Goal: Task Accomplishment & Management: Manage account settings

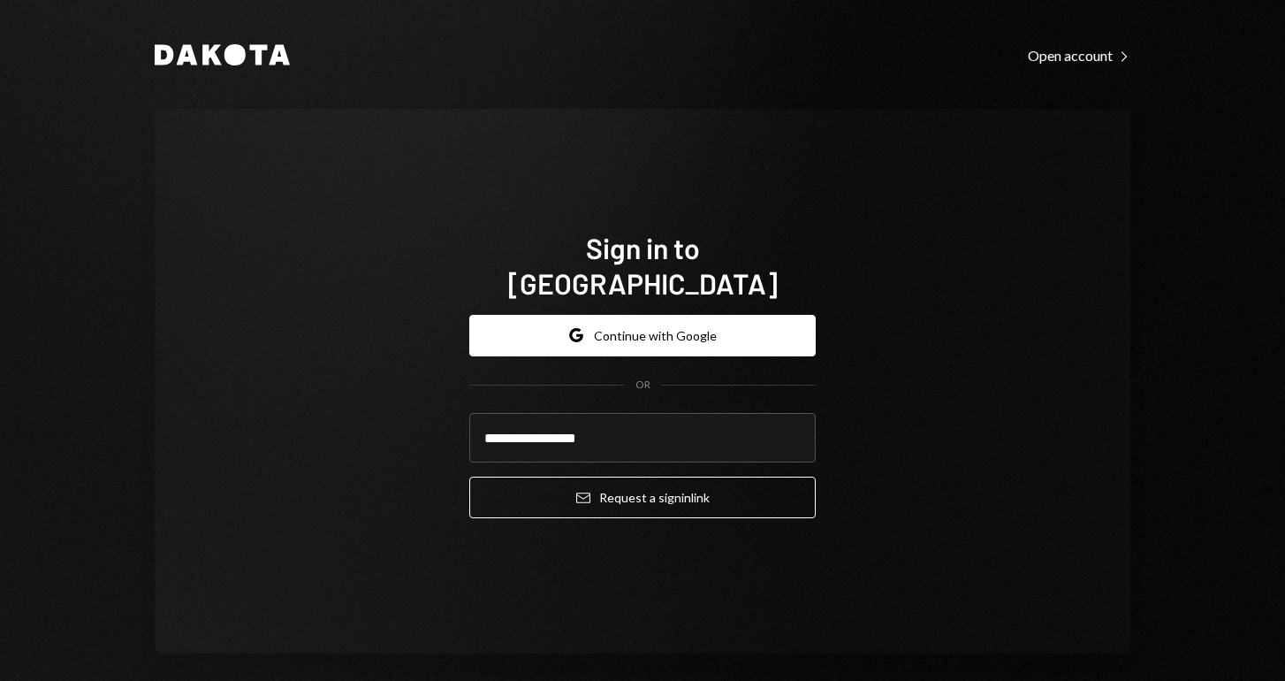
type input "**********"
click at [637, 479] on button "Email Request a sign in link" at bounding box center [642, 497] width 346 height 42
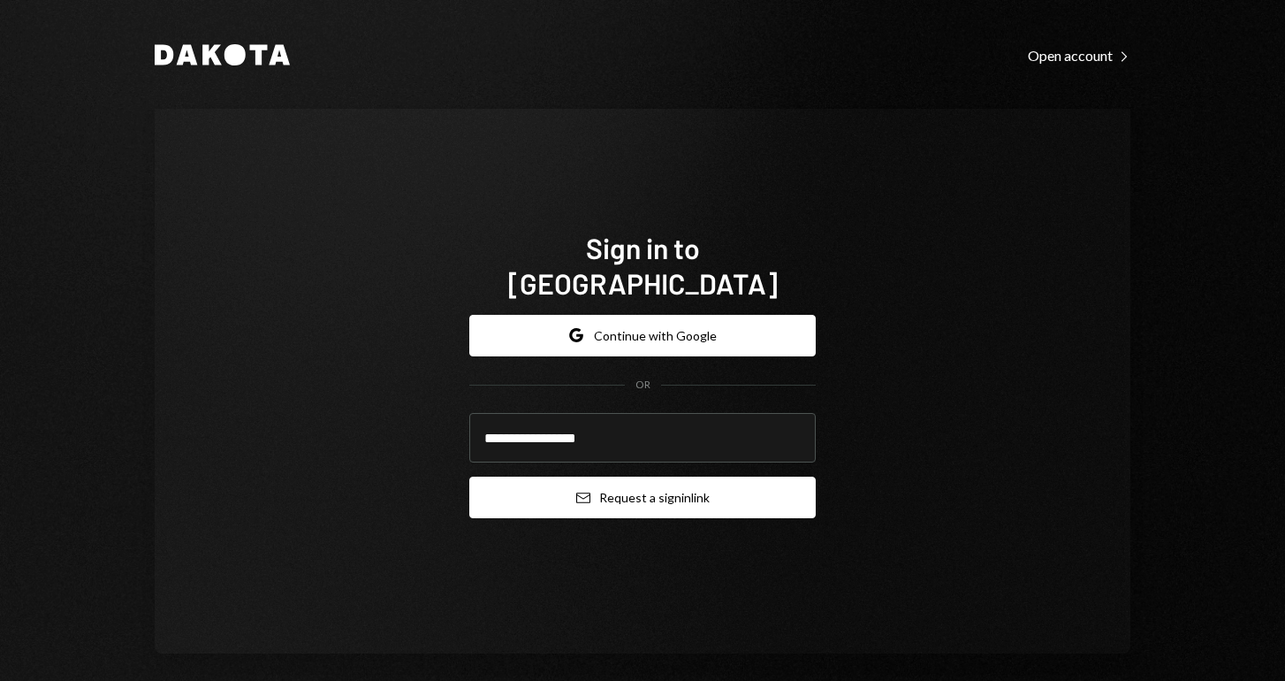
click at [704, 476] on button "Email Request a sign in link" at bounding box center [642, 497] width 346 height 42
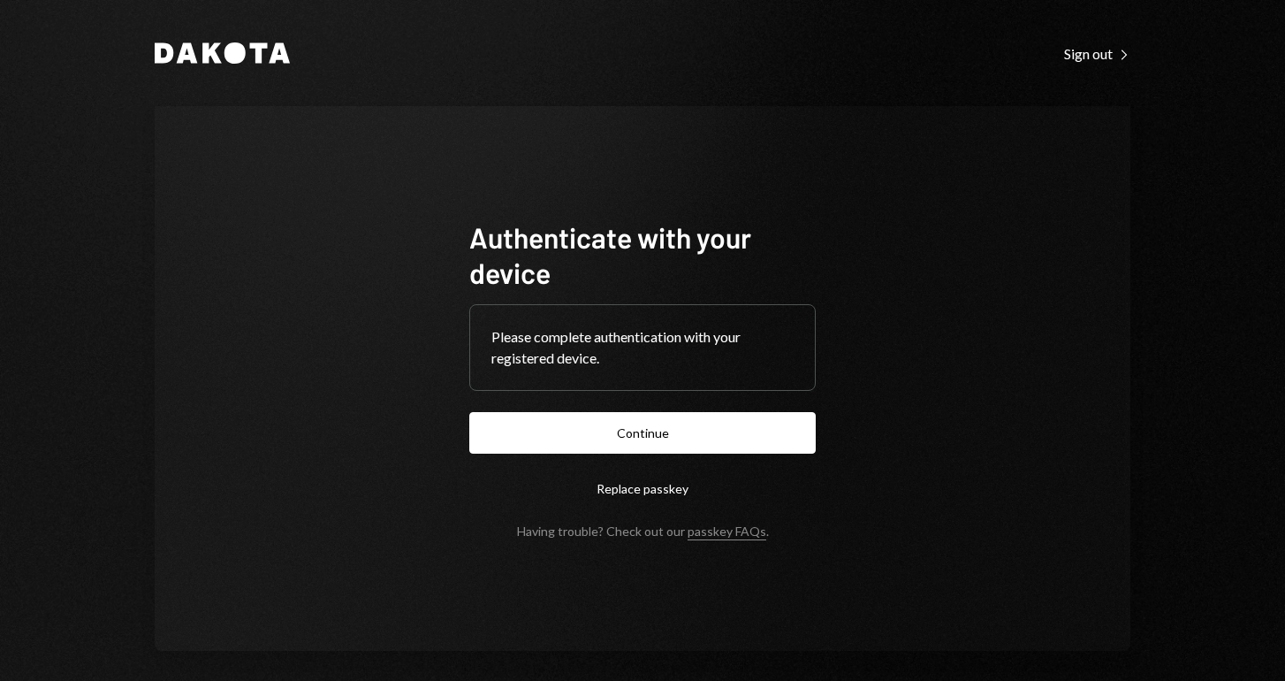
click at [645, 491] on button "Replace passkey" at bounding box center [642, 489] width 346 height 42
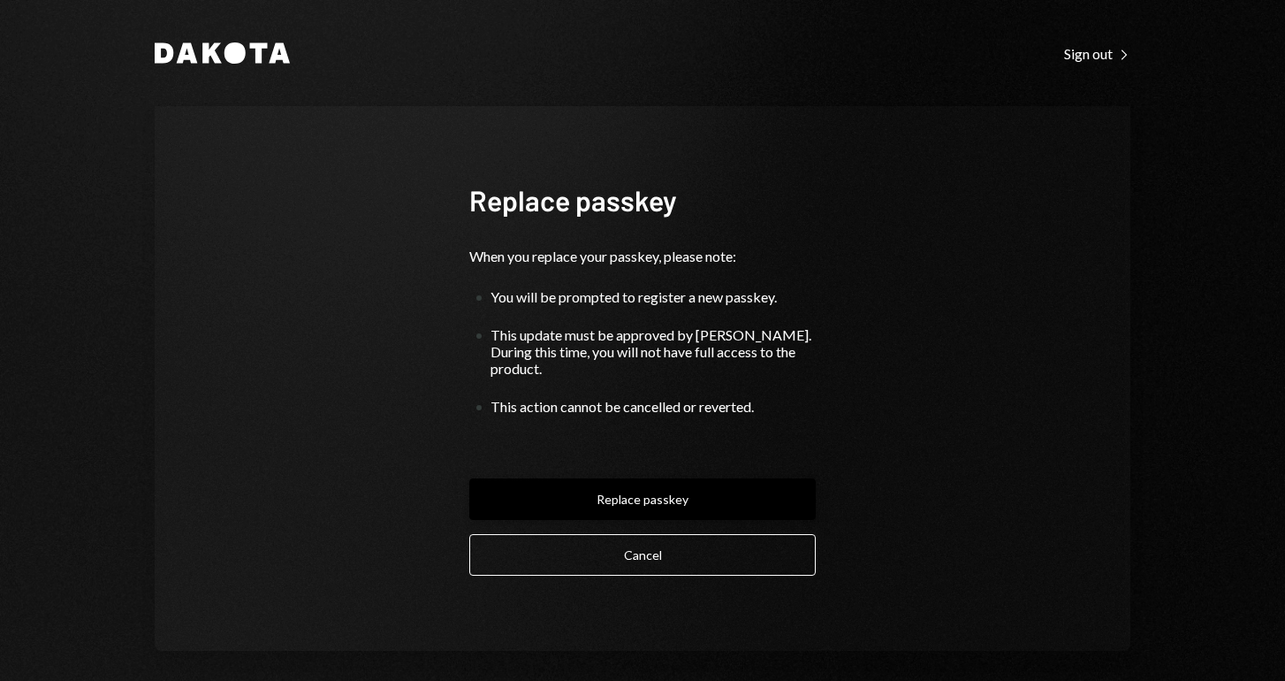
click at [635, 491] on button "Replace passkey" at bounding box center [642, 499] width 346 height 42
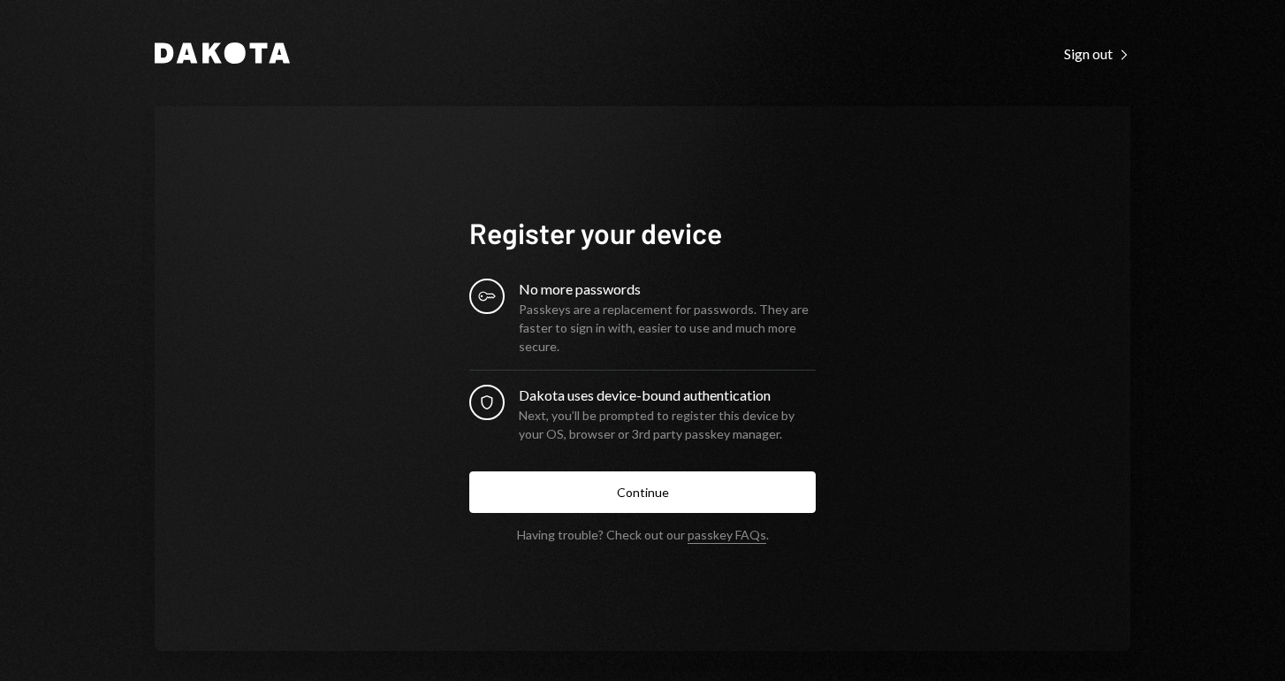
click at [635, 491] on button "Continue" at bounding box center [642, 492] width 346 height 42
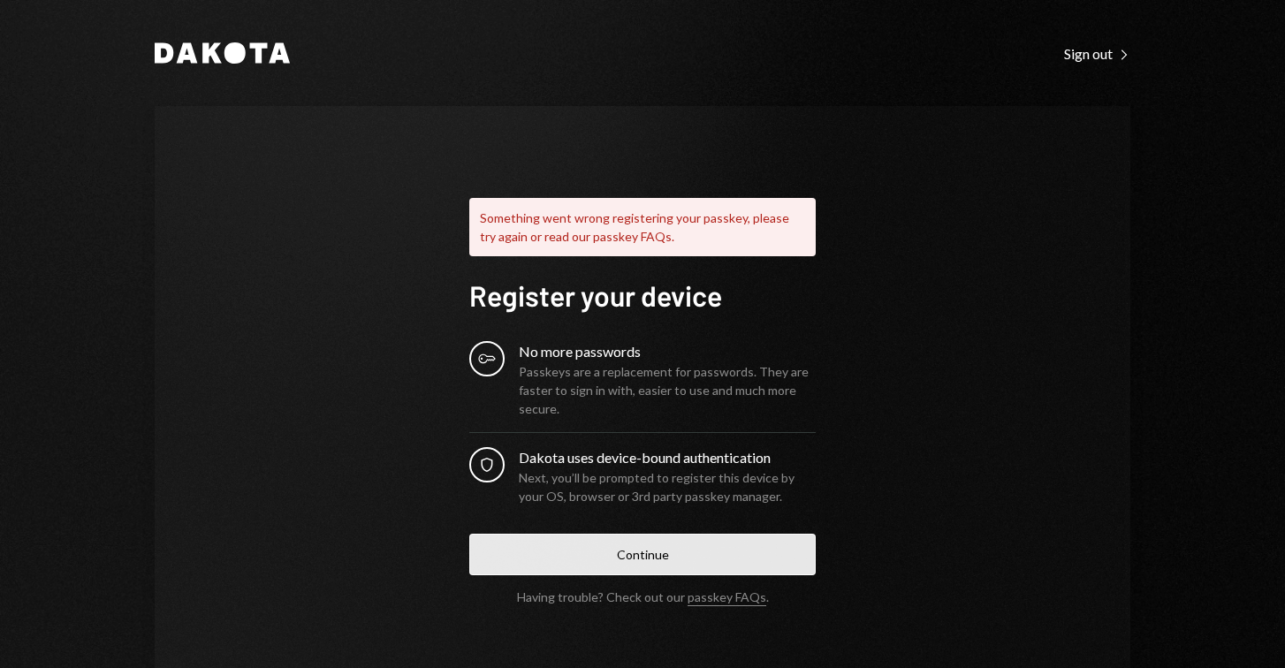
click at [618, 549] on button "Continue" at bounding box center [642, 555] width 346 height 42
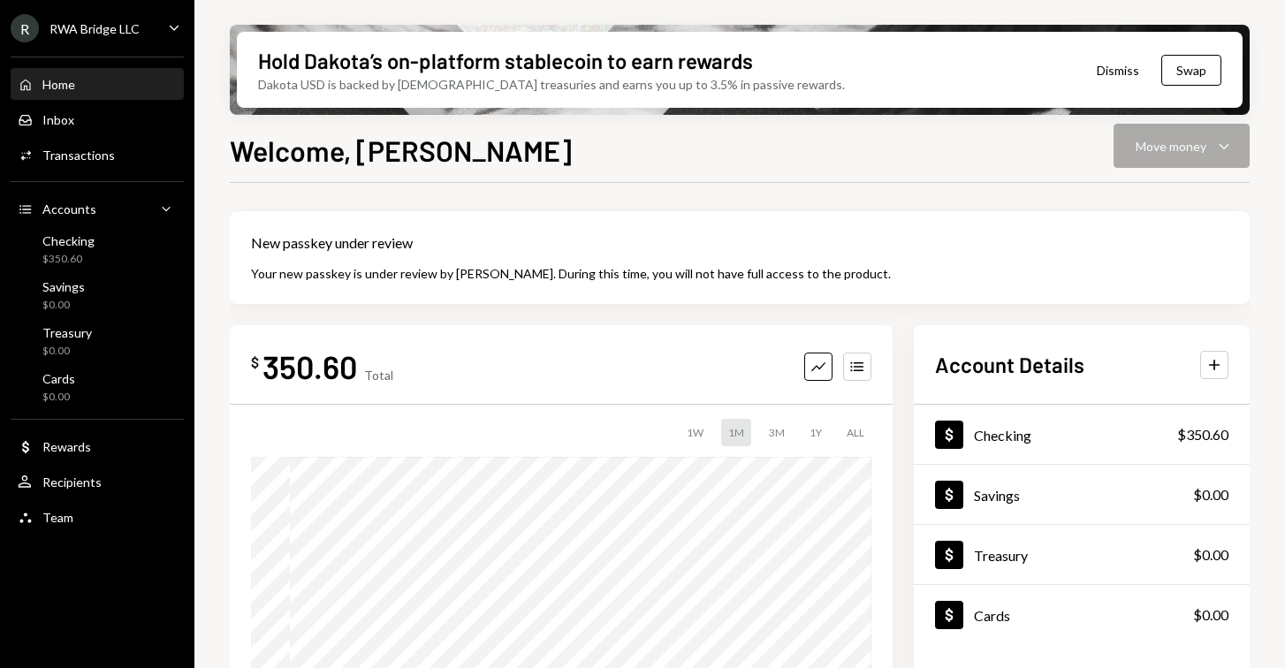
click at [315, 368] on div "350.60" at bounding box center [309, 366] width 95 height 40
click at [491, 338] on div "$ 350.60 Total Graph Accounts 1W 1M 3M 1Y ALL" at bounding box center [561, 528] width 663 height 407
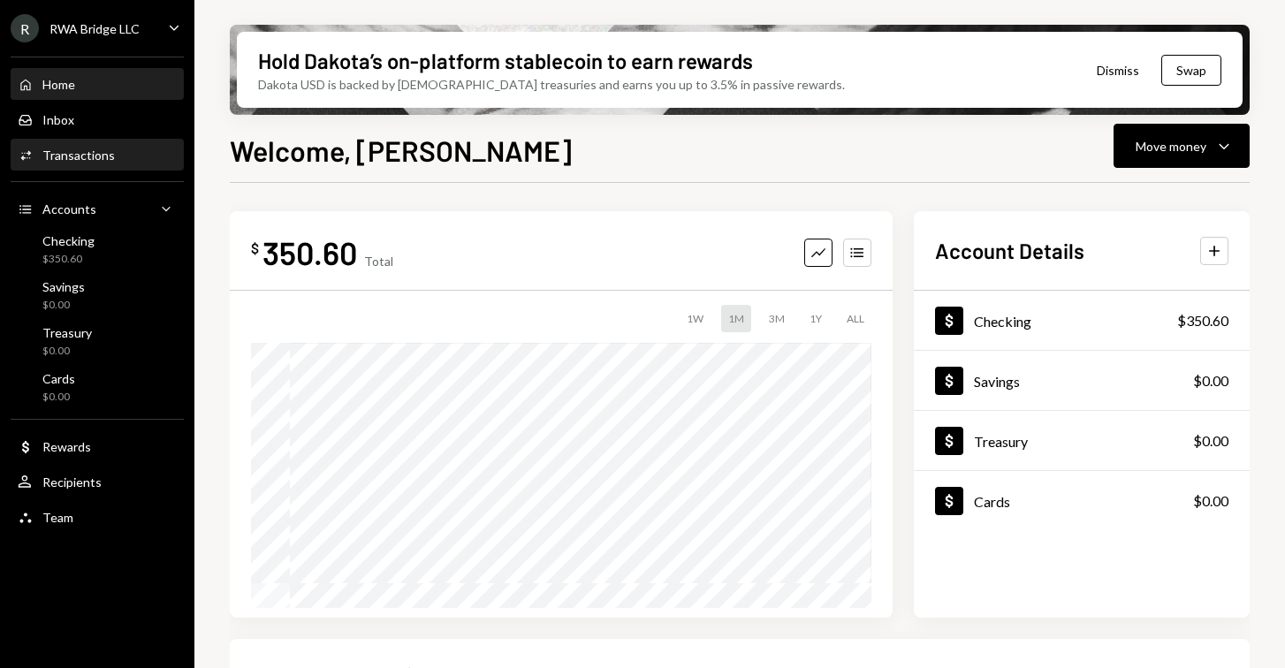
click at [123, 163] on div "Activities Transactions" at bounding box center [97, 156] width 159 height 16
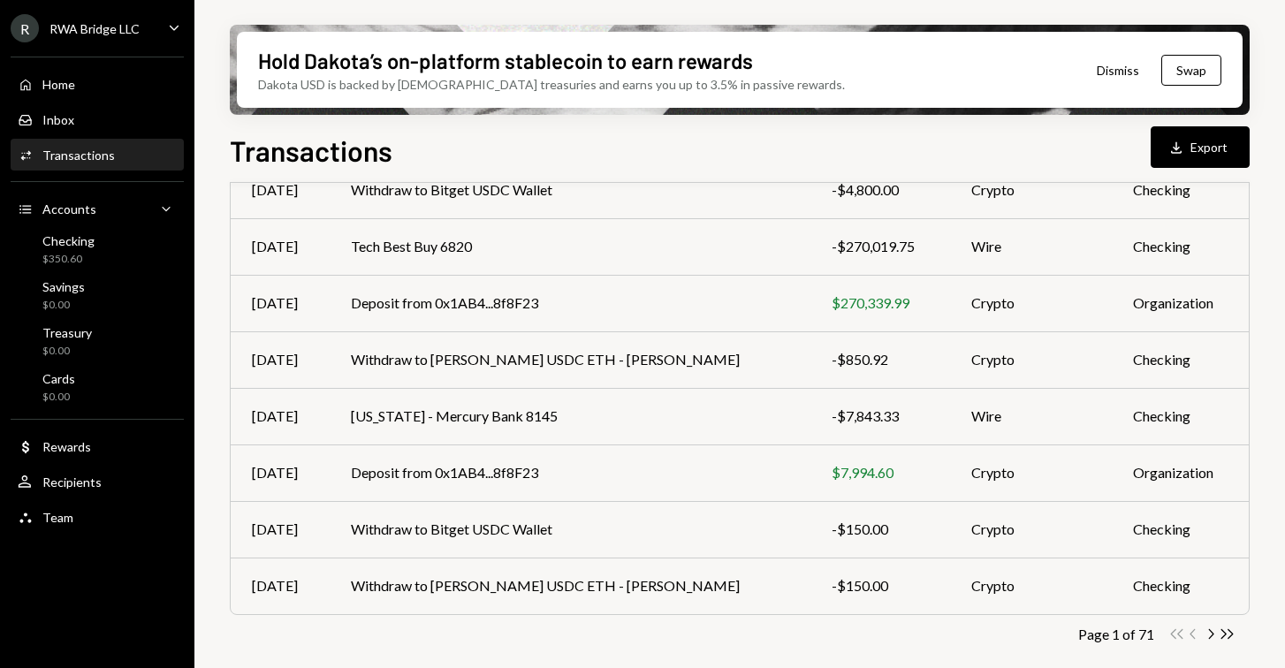
scroll to position [338, 0]
click at [1211, 635] on icon "Chevron Right" at bounding box center [1210, 634] width 17 height 17
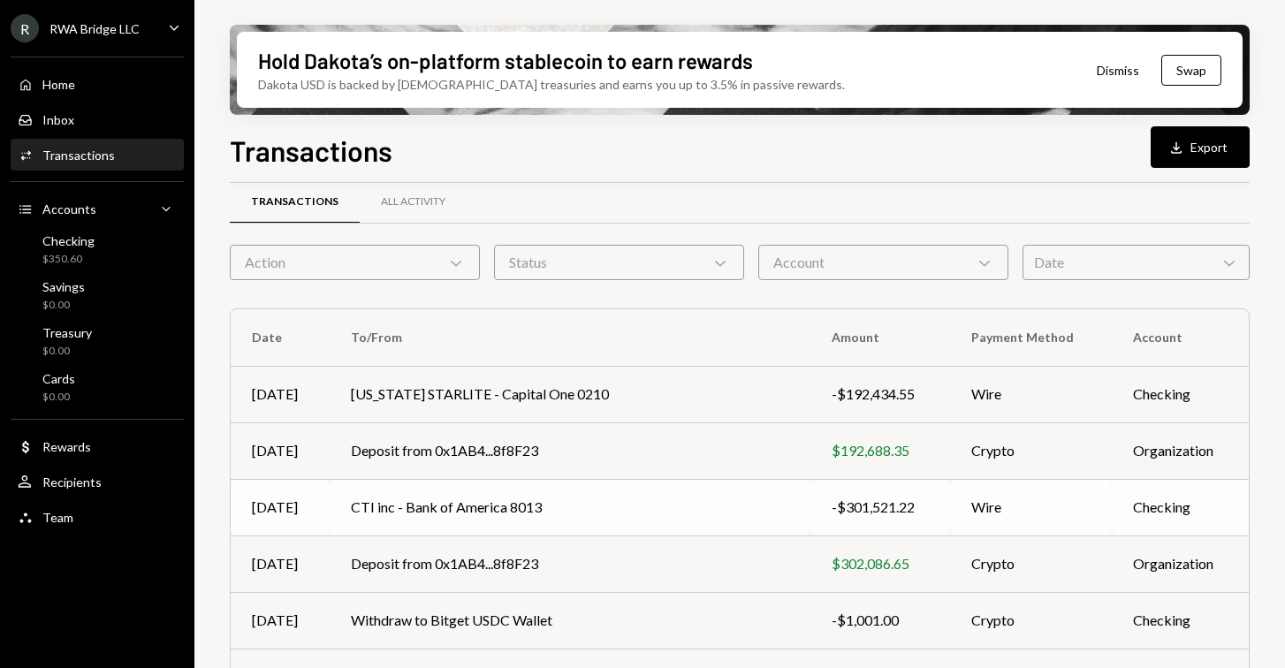
click at [481, 493] on td "CTI inc - Bank of America 8013" at bounding box center [570, 507] width 481 height 57
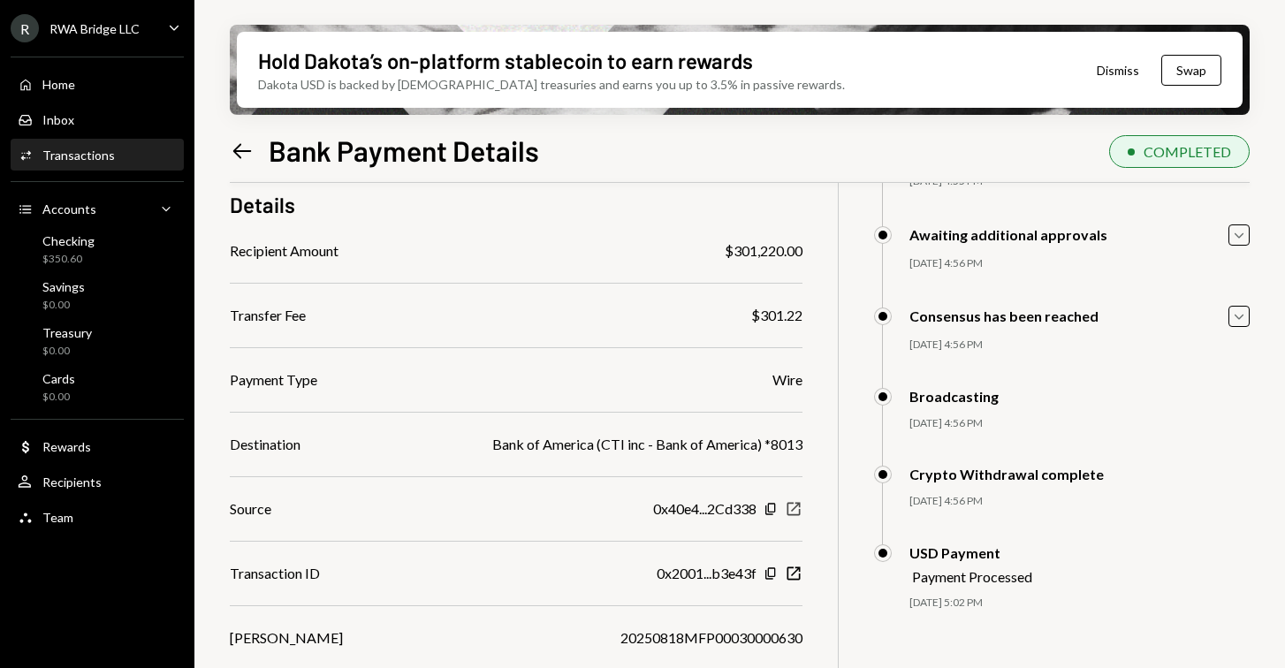
click at [798, 513] on icon "New Window" at bounding box center [794, 509] width 18 height 18
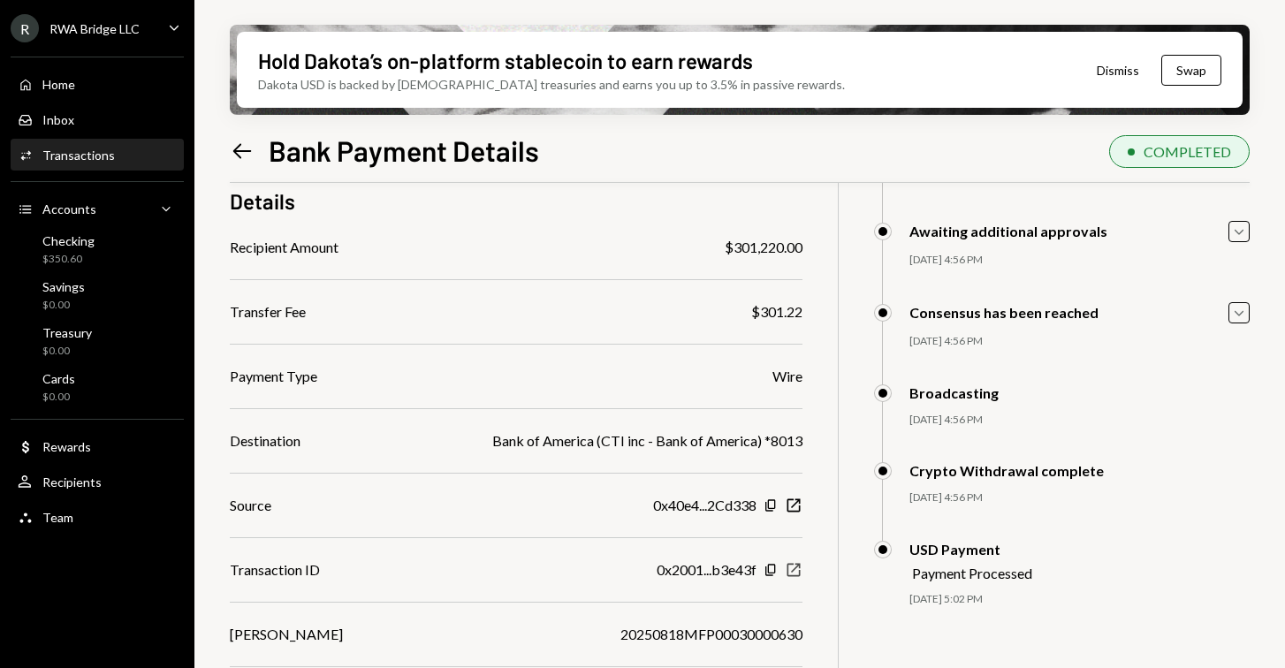
click at [802, 568] on icon "New Window" at bounding box center [794, 570] width 18 height 18
click at [124, 126] on div "Inbox Inbox" at bounding box center [97, 120] width 159 height 16
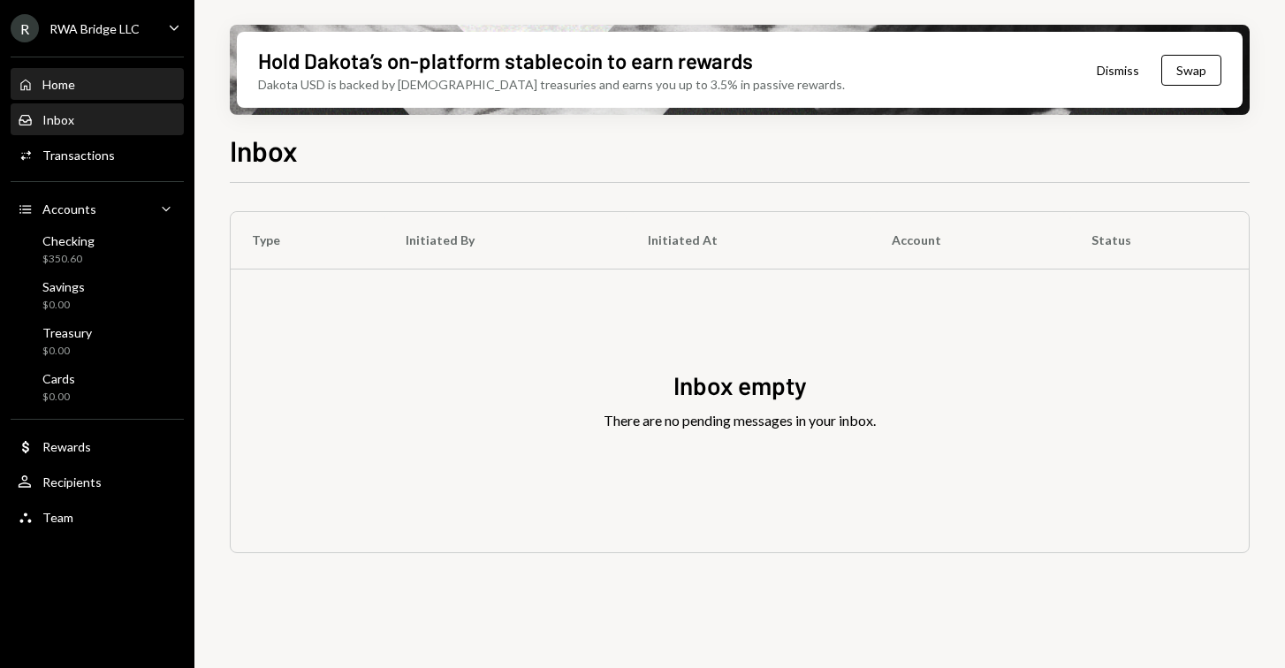
click at [118, 91] on div "Home Home" at bounding box center [97, 85] width 159 height 16
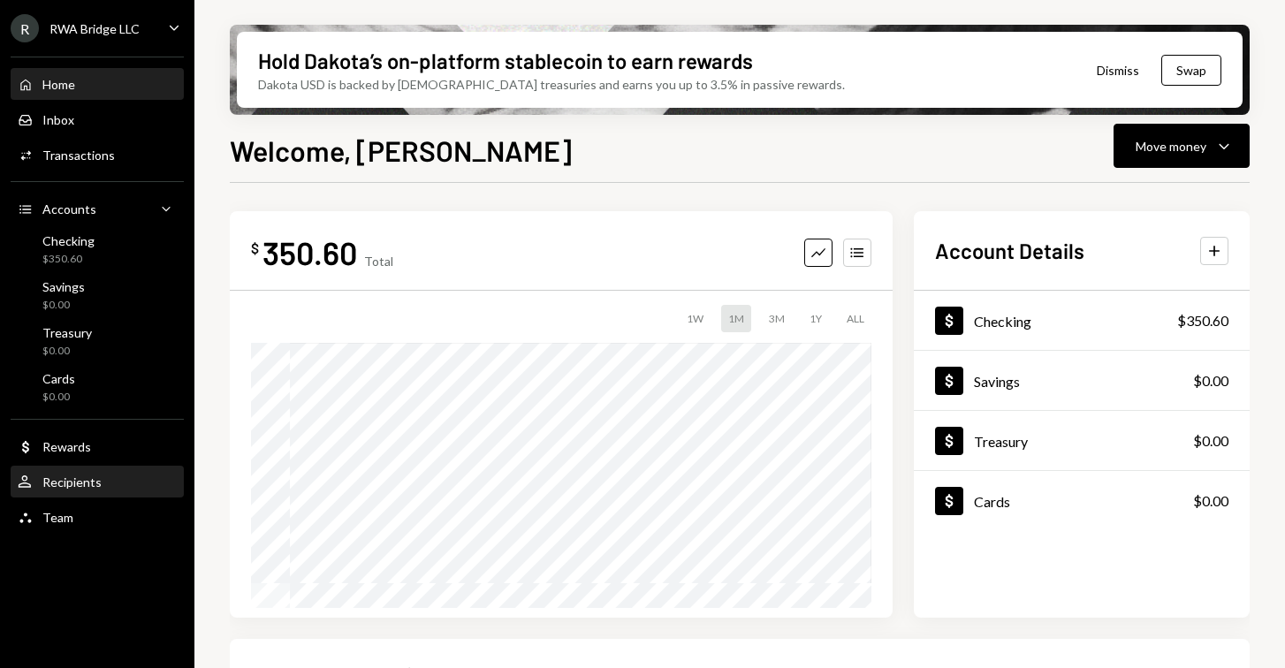
click at [114, 487] on div "User Recipients" at bounding box center [97, 483] width 159 height 16
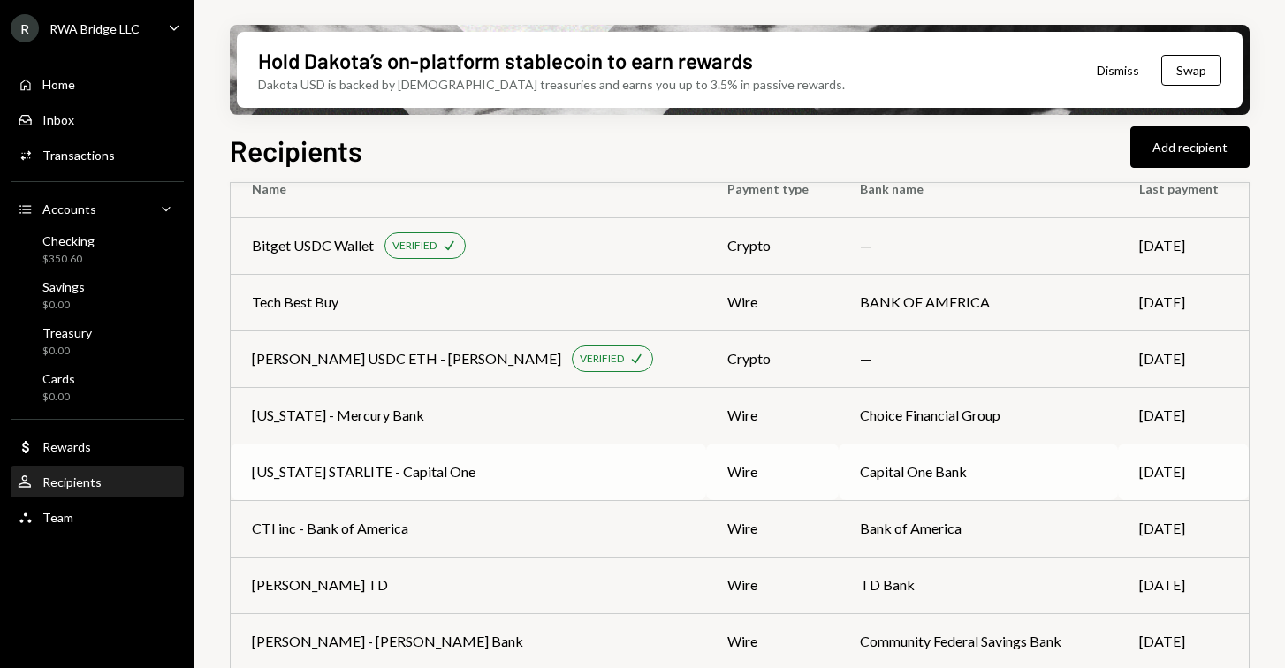
scroll to position [68, 0]
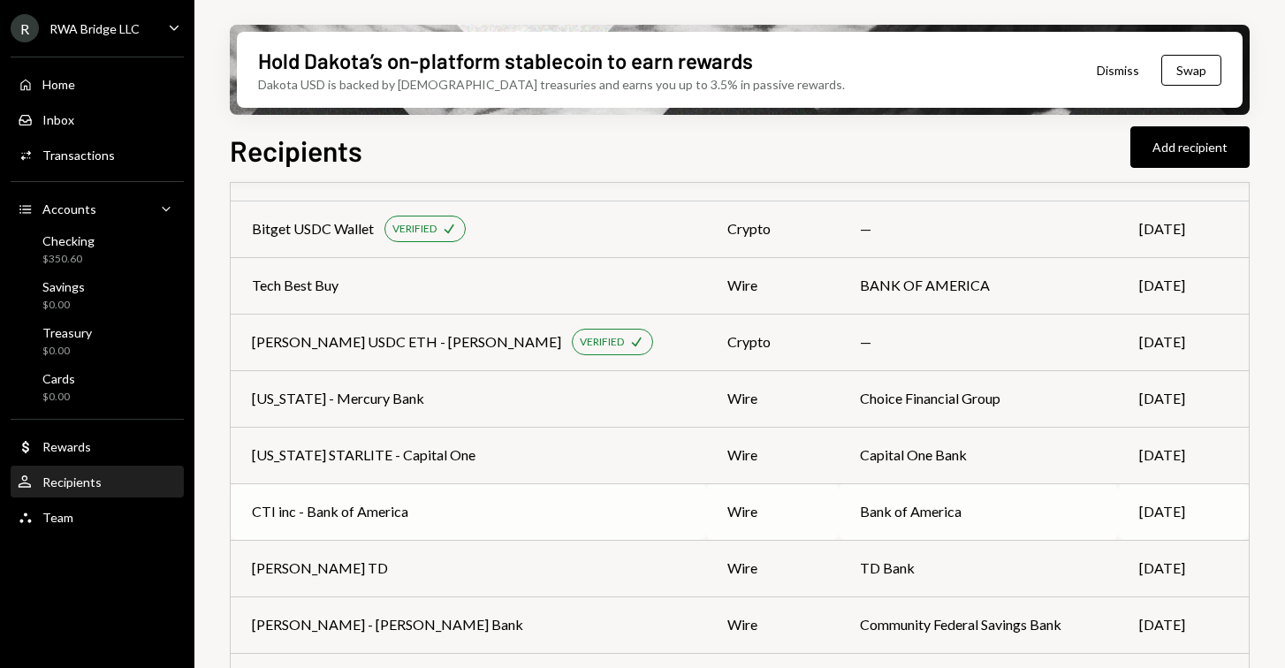
click at [566, 508] on div "CTI inc - Bank of America" at bounding box center [468, 511] width 433 height 21
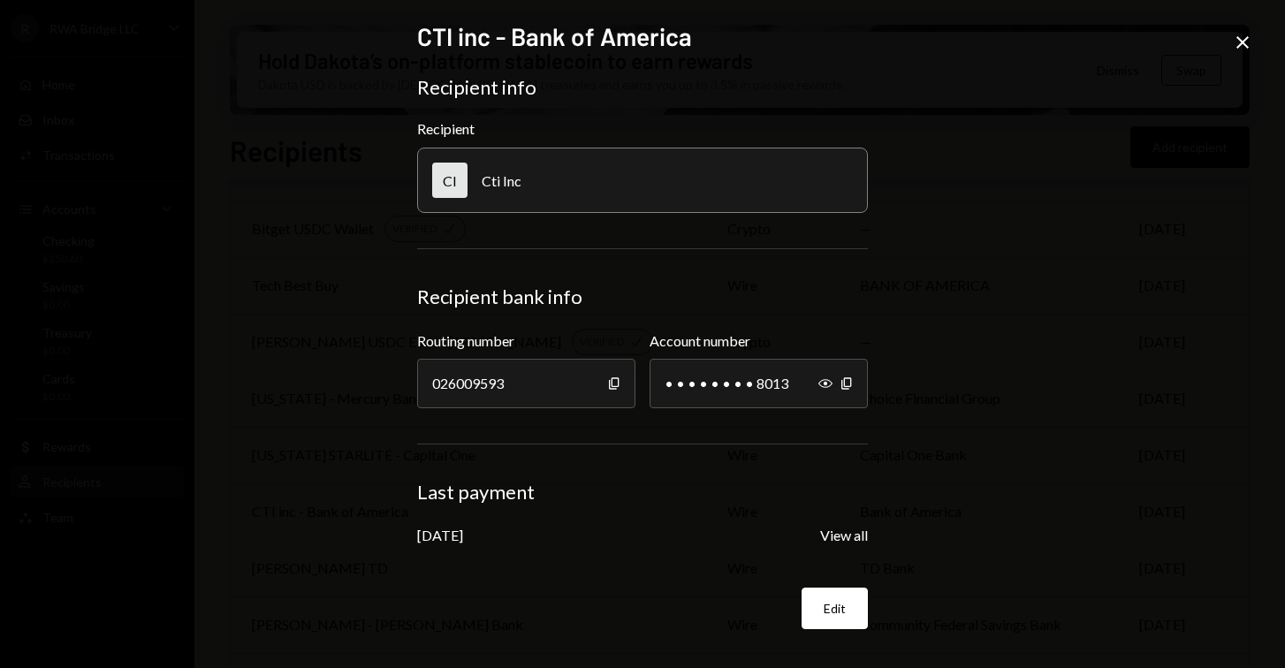
click at [529, 179] on div "CI Cti Inc" at bounding box center [642, 180] width 451 height 65
click at [823, 537] on button "View all" at bounding box center [844, 536] width 48 height 19
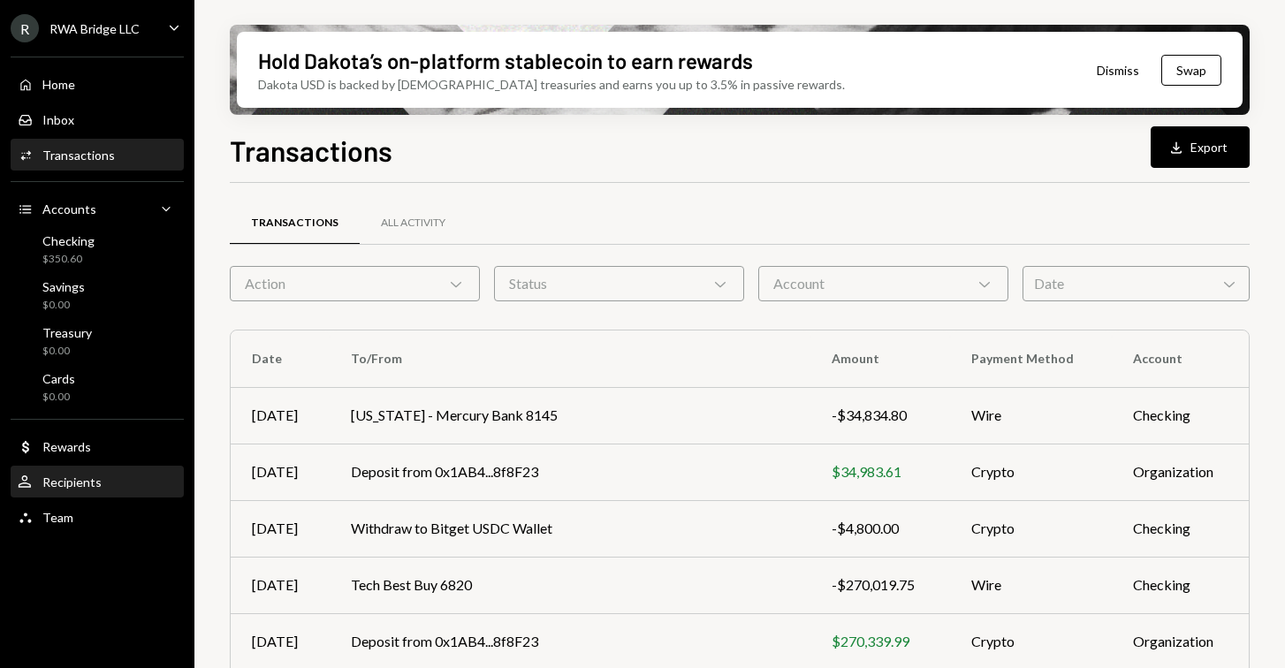
click at [96, 483] on div "Recipients" at bounding box center [71, 482] width 59 height 15
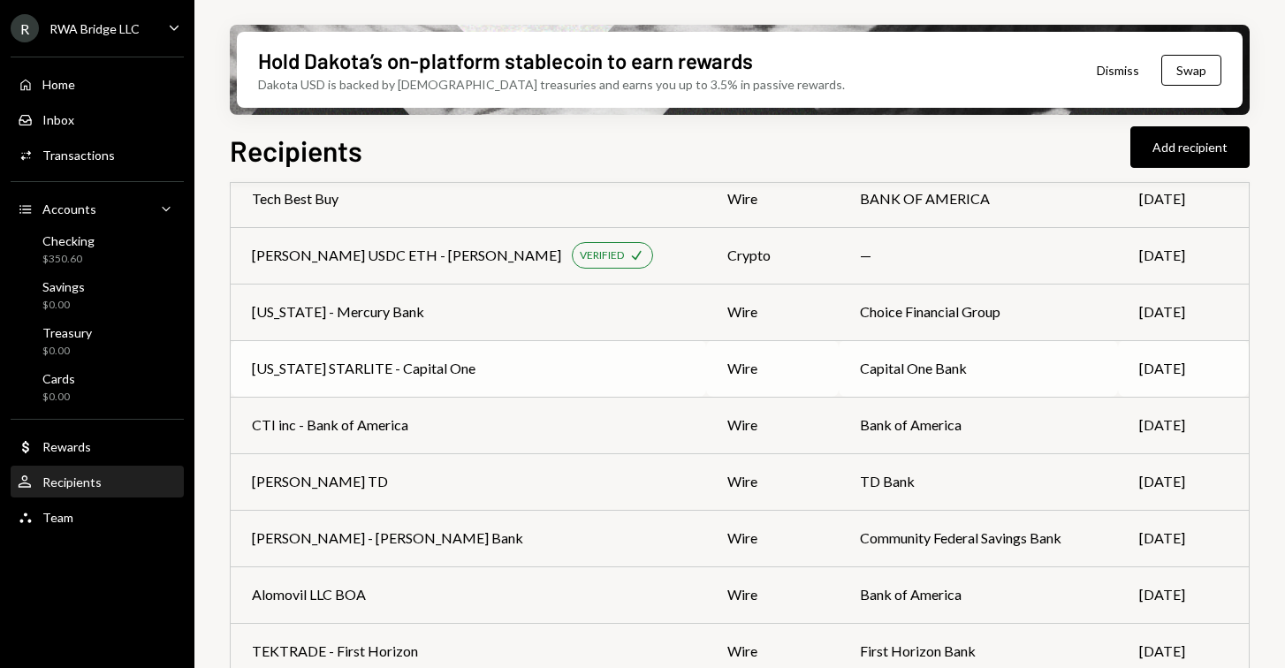
scroll to position [156, 0]
click at [368, 409] on td "CTI inc - Bank of America" at bounding box center [468, 424] width 475 height 57
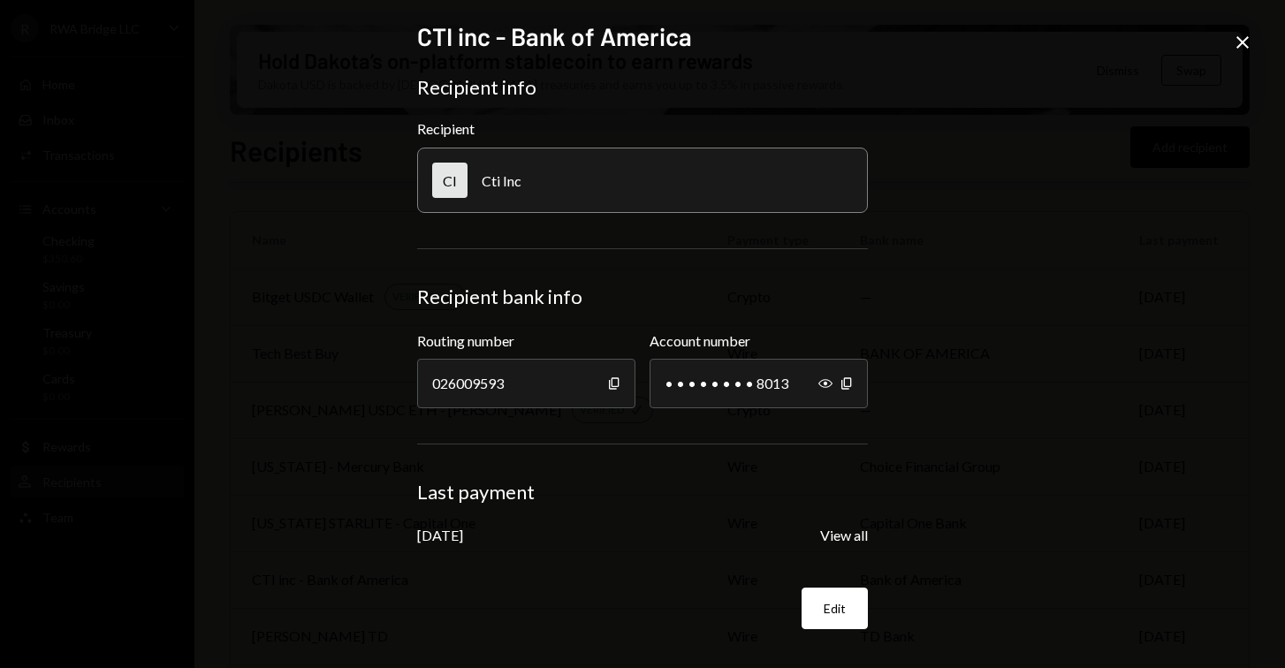
scroll to position [156, 0]
click at [463, 528] on div "[DATE]" at bounding box center [440, 535] width 46 height 17
click at [825, 386] on icon "Show" at bounding box center [825, 383] width 14 height 14
click at [555, 188] on div "CI Cti Inc" at bounding box center [642, 180] width 451 height 65
click at [851, 540] on button "View all" at bounding box center [844, 536] width 48 height 19
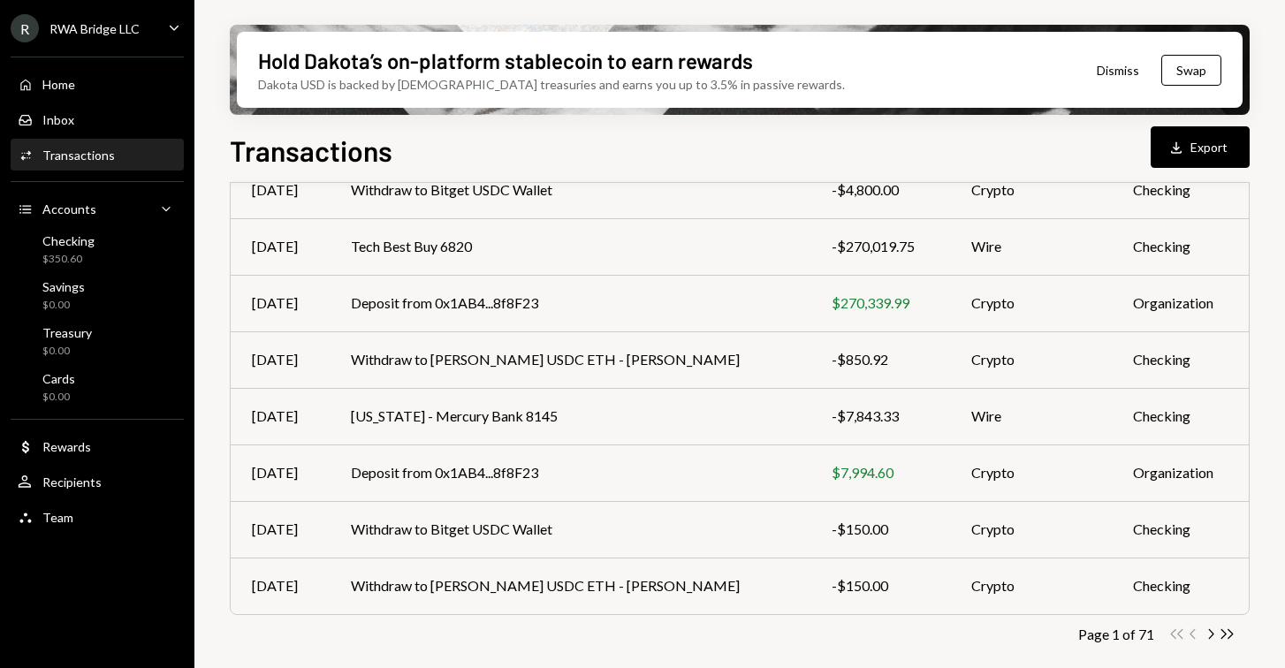
scroll to position [338, 0]
click at [1211, 636] on icon "button" at bounding box center [1211, 634] width 5 height 10
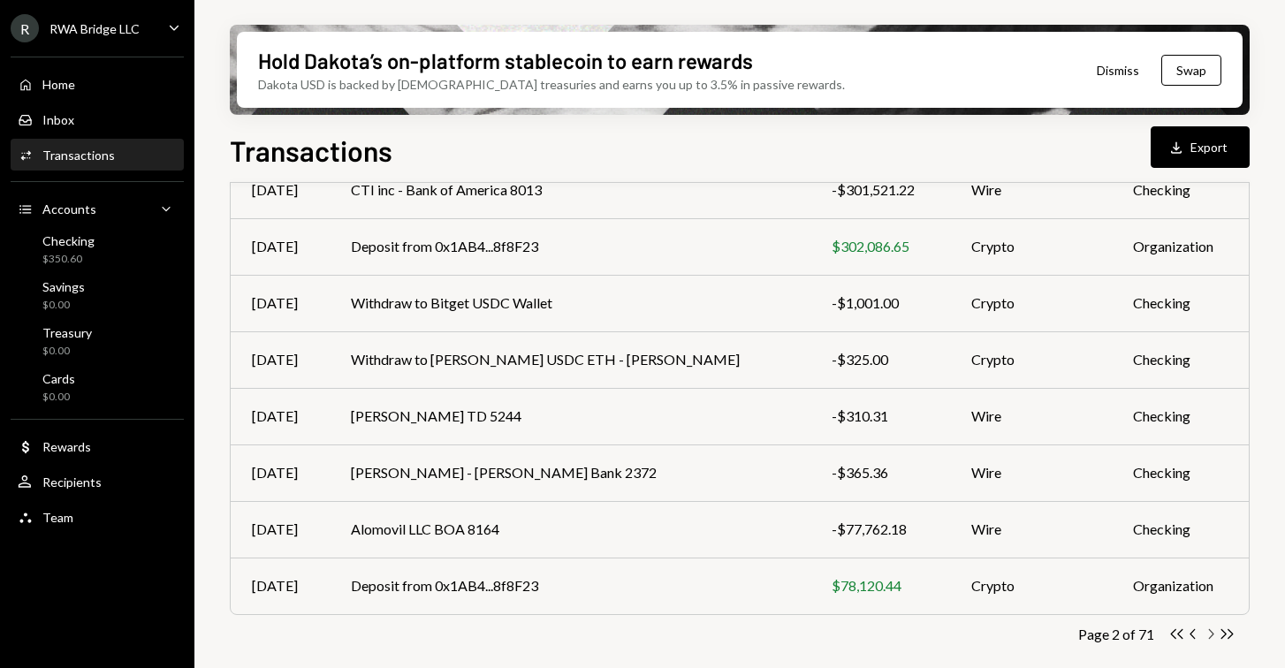
click at [1211, 636] on icon "button" at bounding box center [1211, 634] width 5 height 10
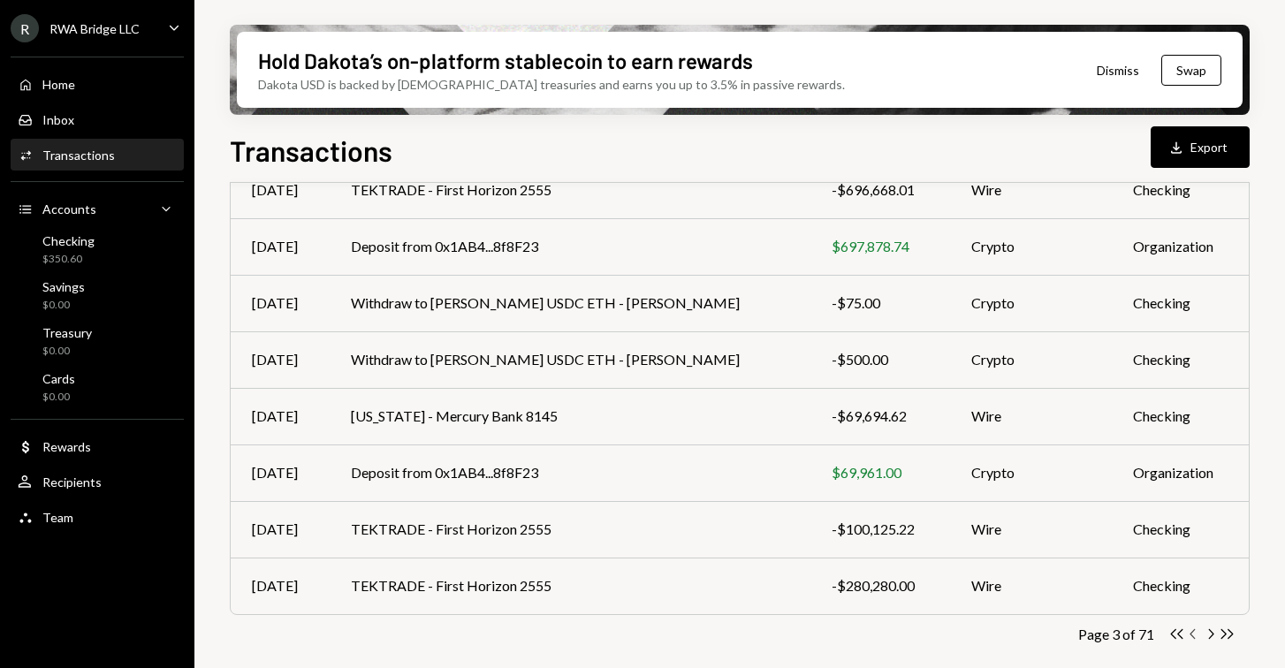
click at [1190, 639] on icon "Chevron Left" at bounding box center [1193, 634] width 17 height 17
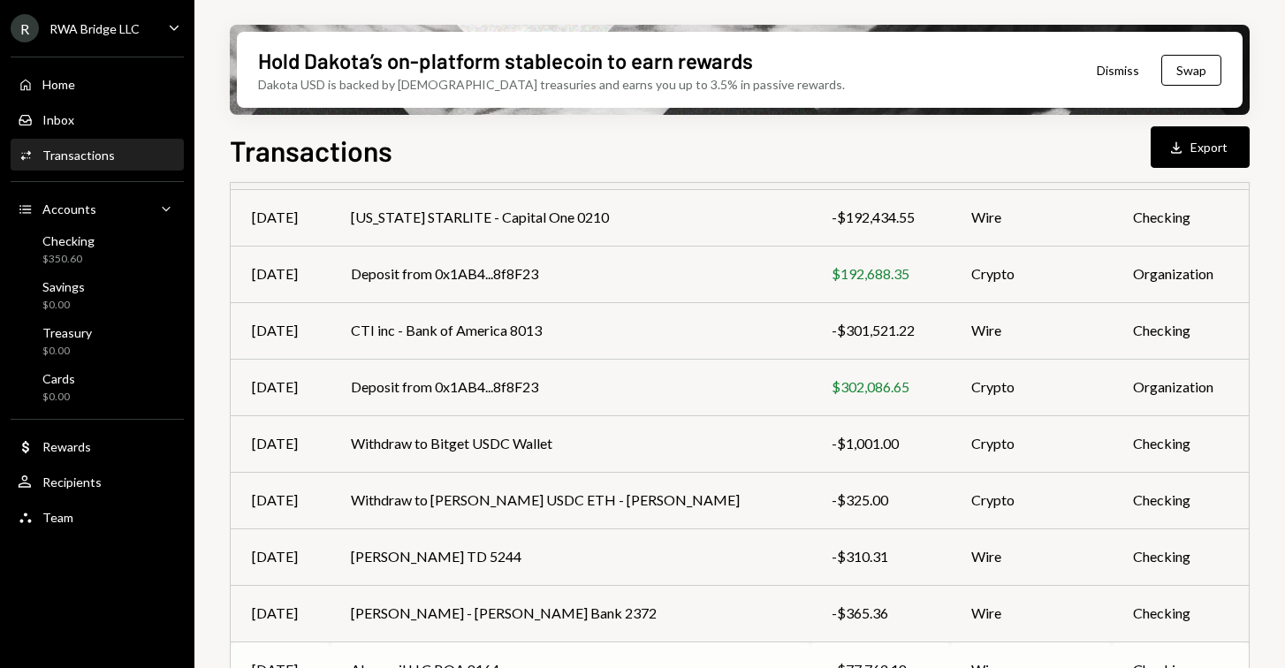
scroll to position [176, 0]
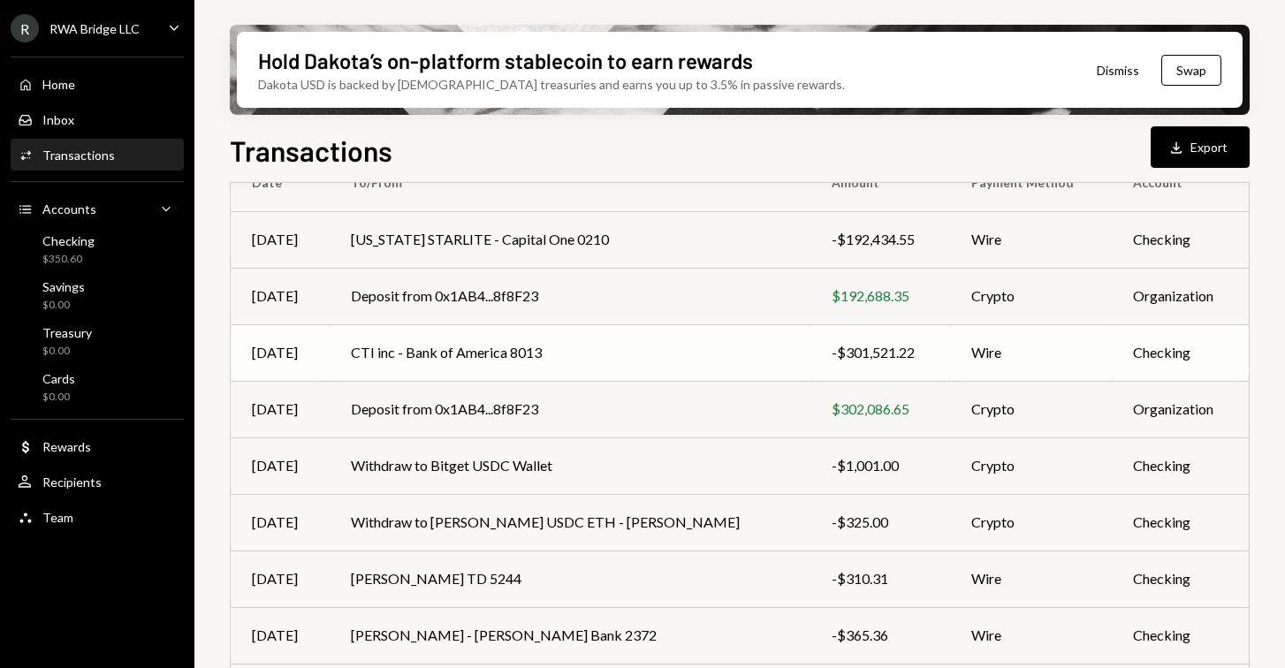
click at [523, 361] on td "CTI inc - Bank of America 8013" at bounding box center [570, 352] width 481 height 57
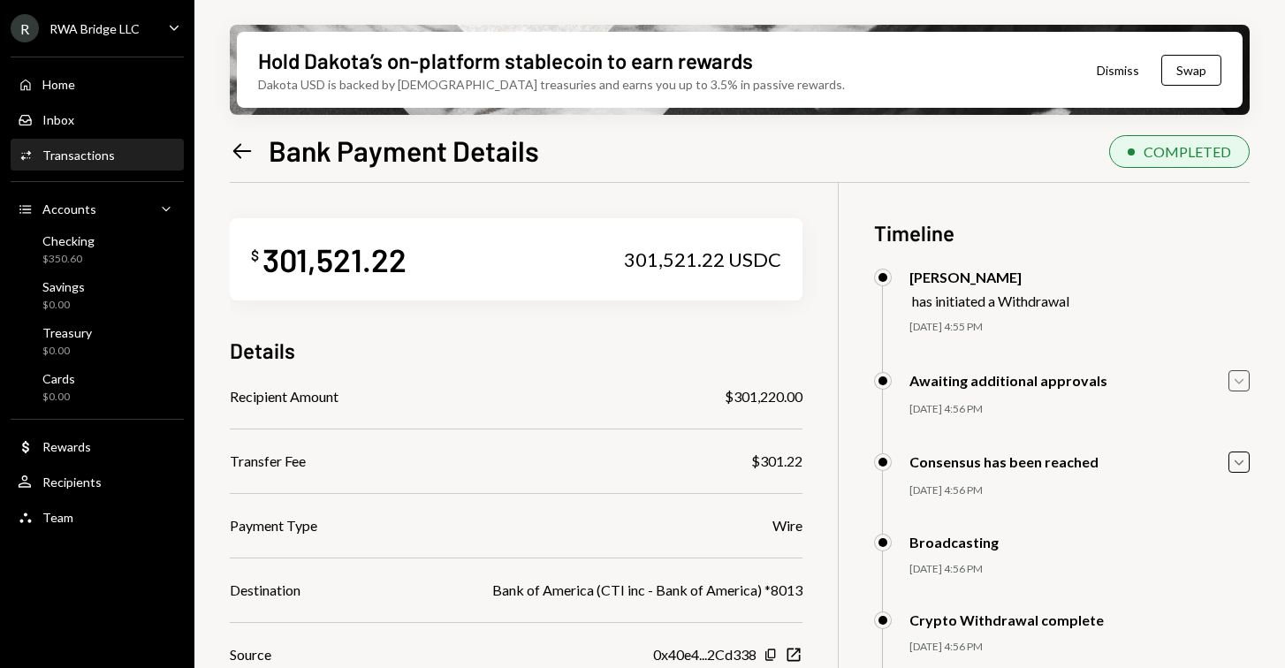
click at [1242, 385] on icon "Caret Down" at bounding box center [1238, 380] width 19 height 19
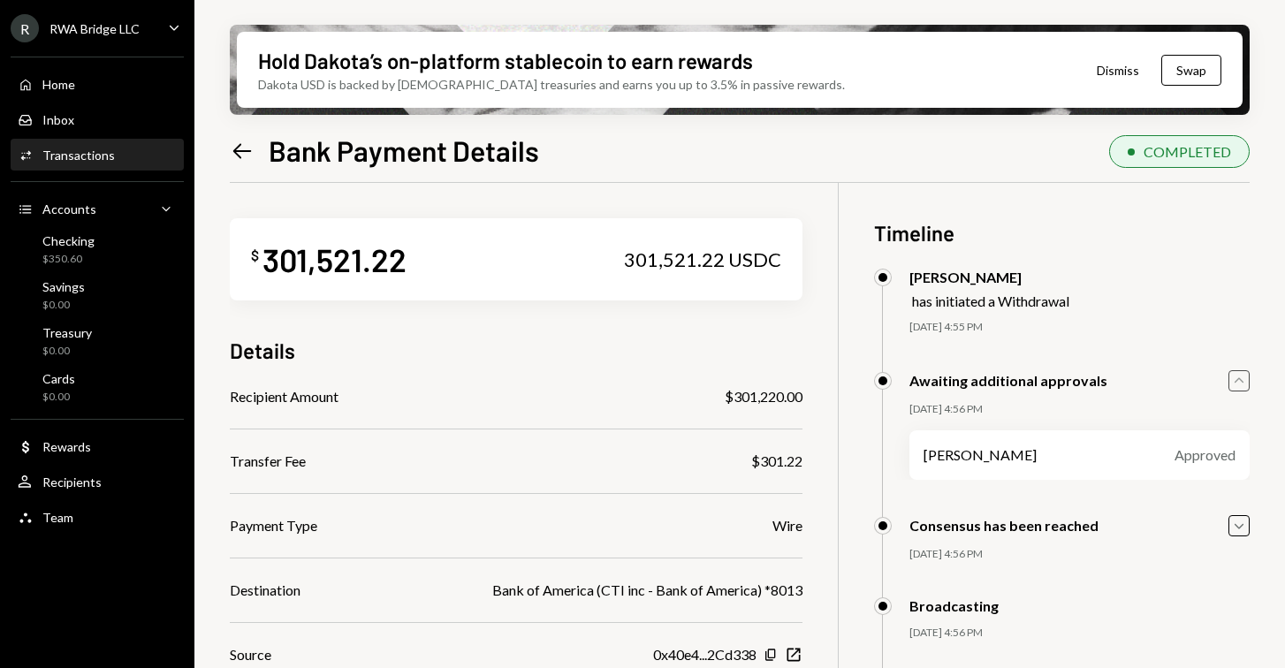
click at [1242, 385] on icon "Caret Up" at bounding box center [1238, 380] width 19 height 19
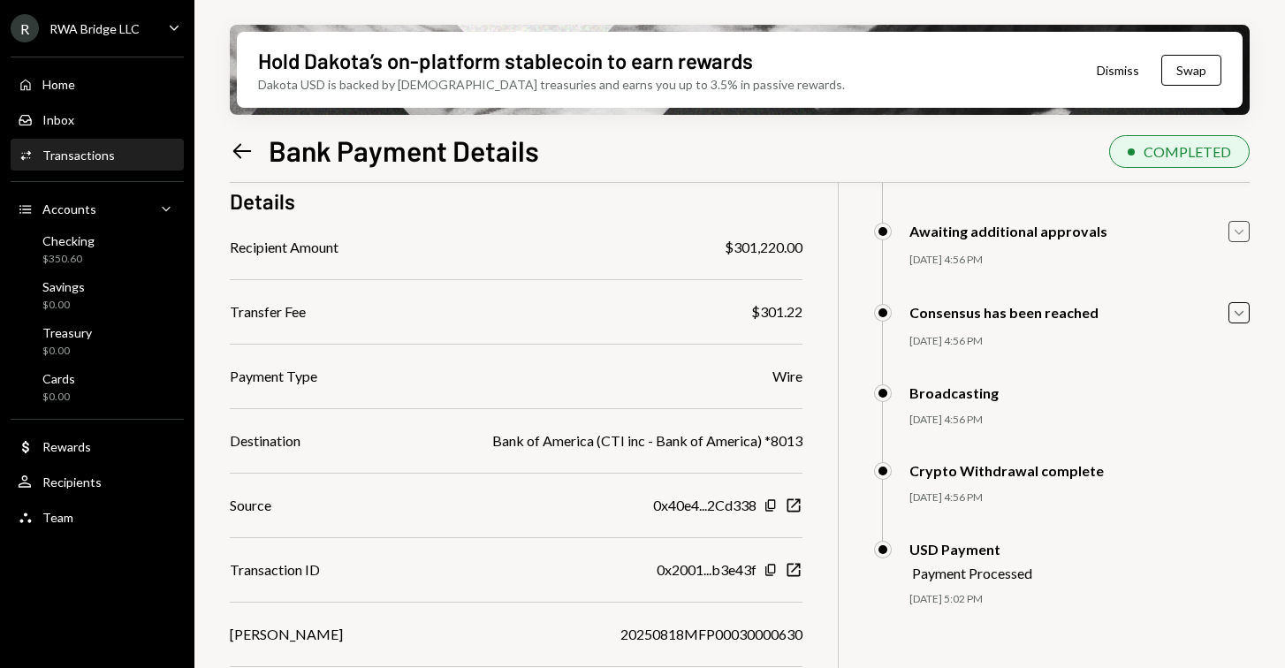
scroll to position [149, 0]
click at [799, 567] on icon "button" at bounding box center [793, 570] width 13 height 13
click at [797, 506] on icon "New Window" at bounding box center [794, 506] width 18 height 18
click at [108, 84] on div "Home Home" at bounding box center [97, 85] width 159 height 16
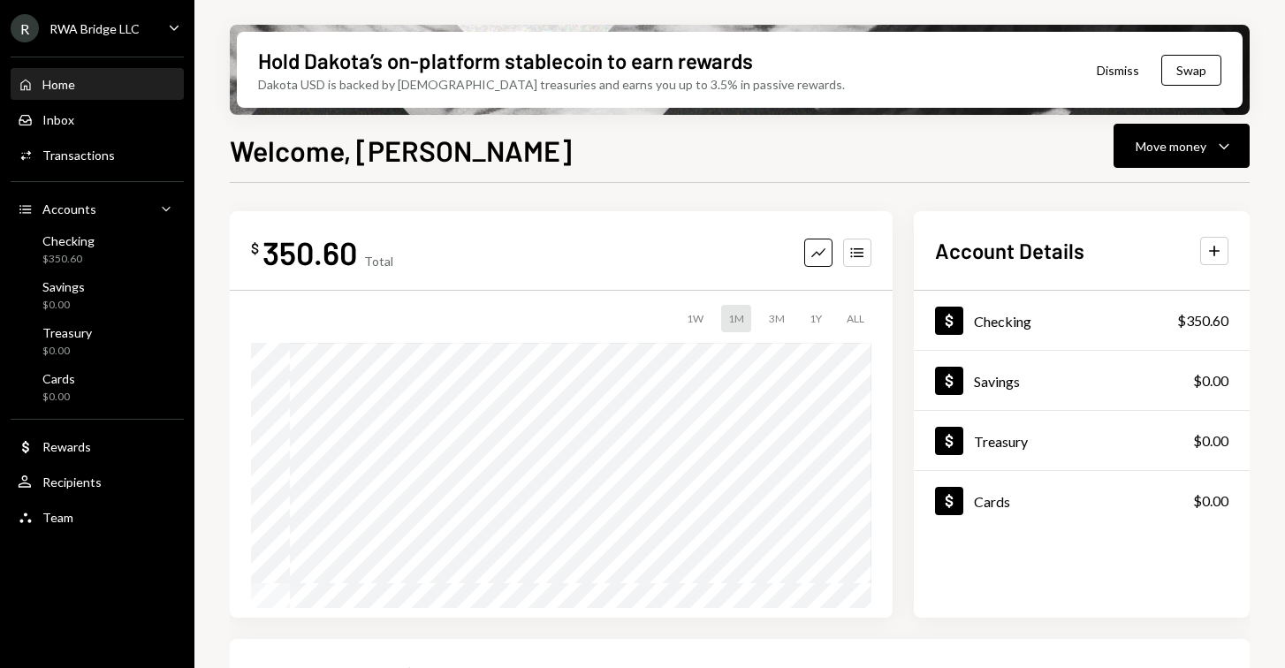
click at [164, 34] on div "R RWA Bridge LLC Caret Down" at bounding box center [97, 28] width 194 height 28
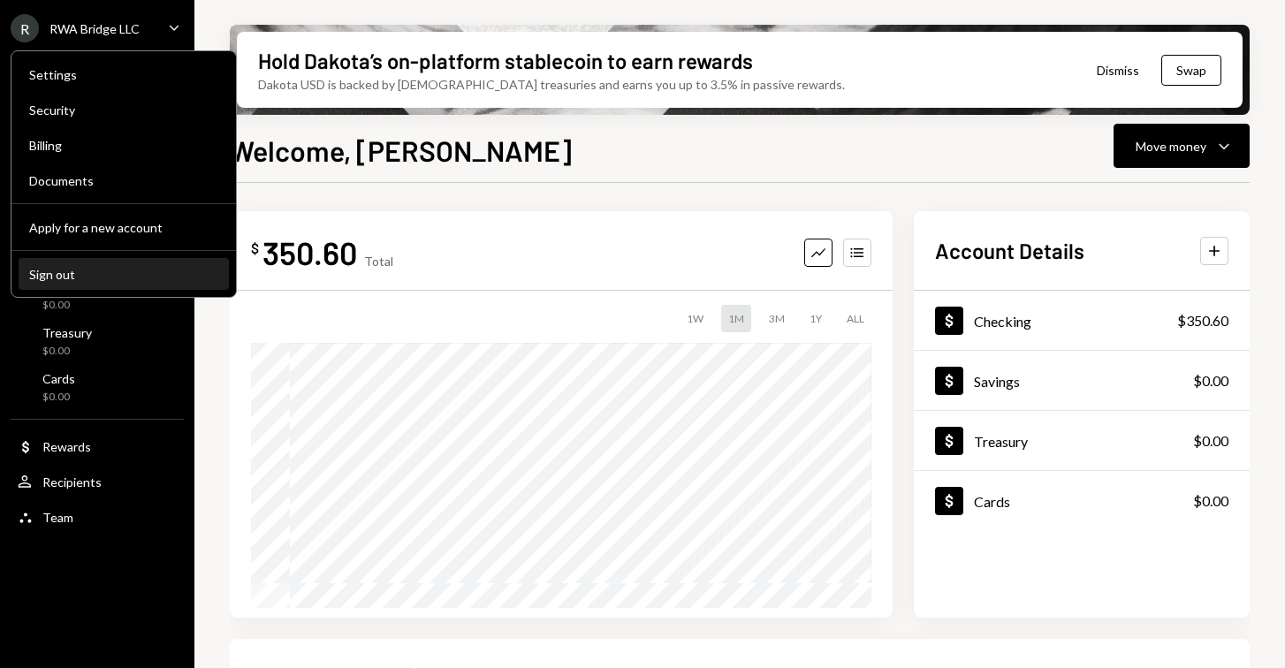
click at [98, 275] on div "Sign out" at bounding box center [123, 274] width 189 height 15
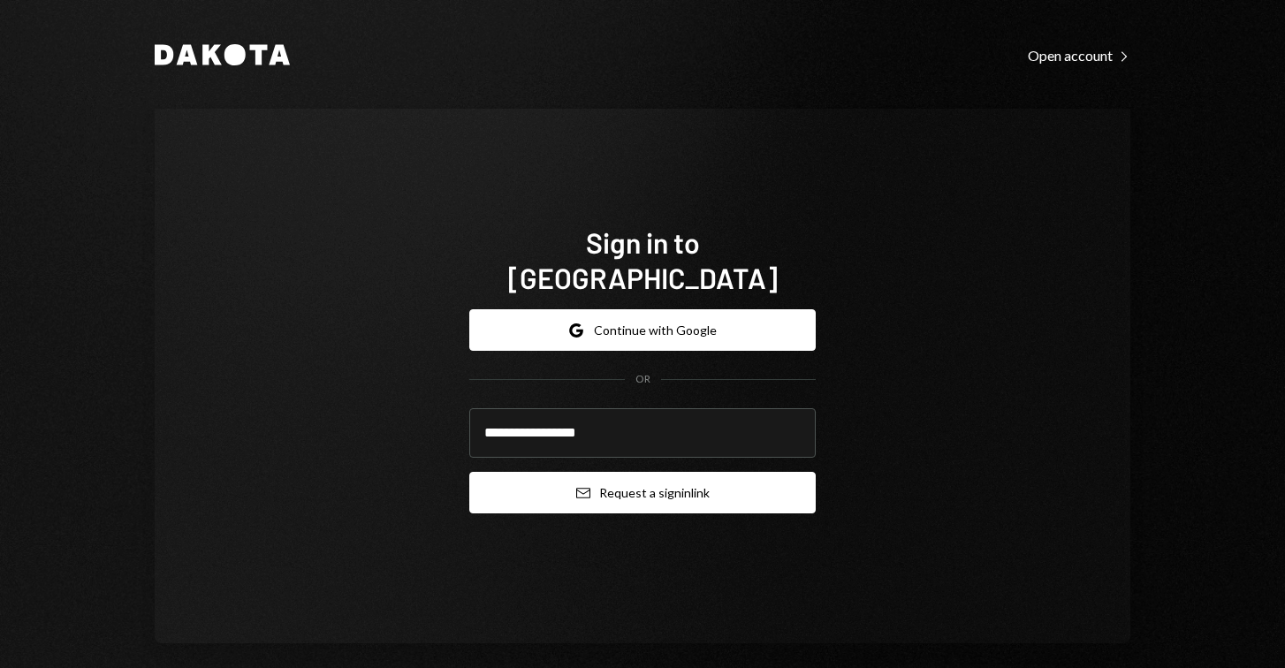
type input "**********"
click at [650, 483] on button "Email Request a sign in link" at bounding box center [642, 493] width 346 height 42
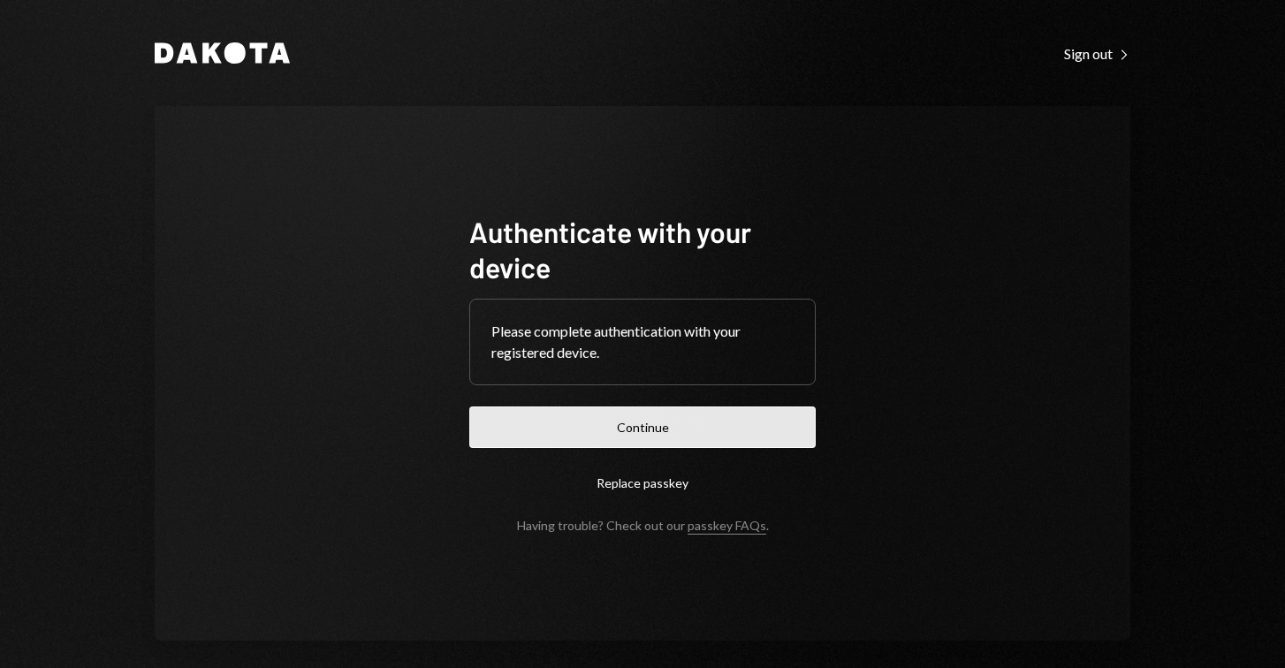
click at [626, 435] on button "Continue" at bounding box center [642, 428] width 346 height 42
